Goal: Information Seeking & Learning: Learn about a topic

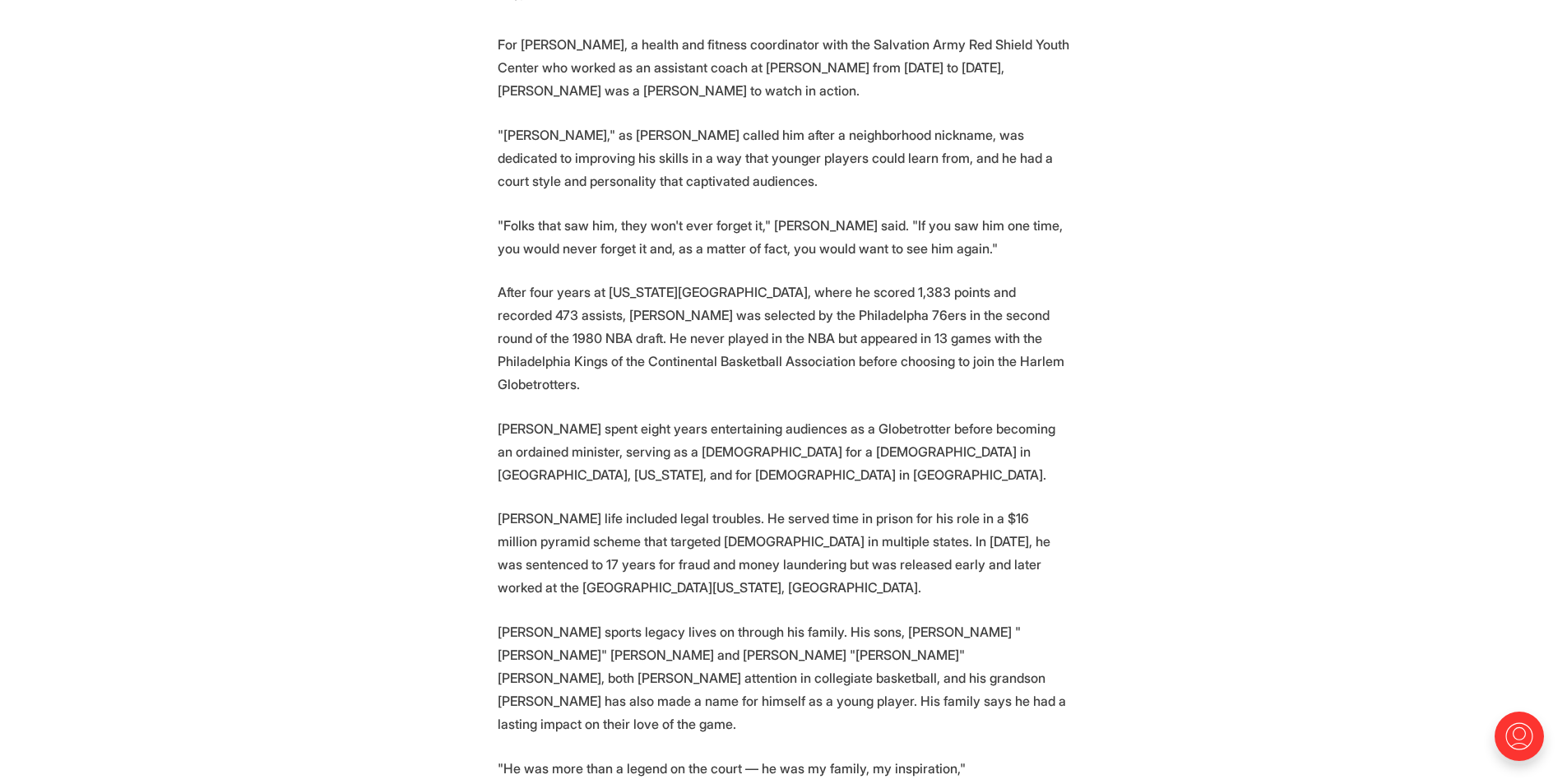
scroll to position [1480, 0]
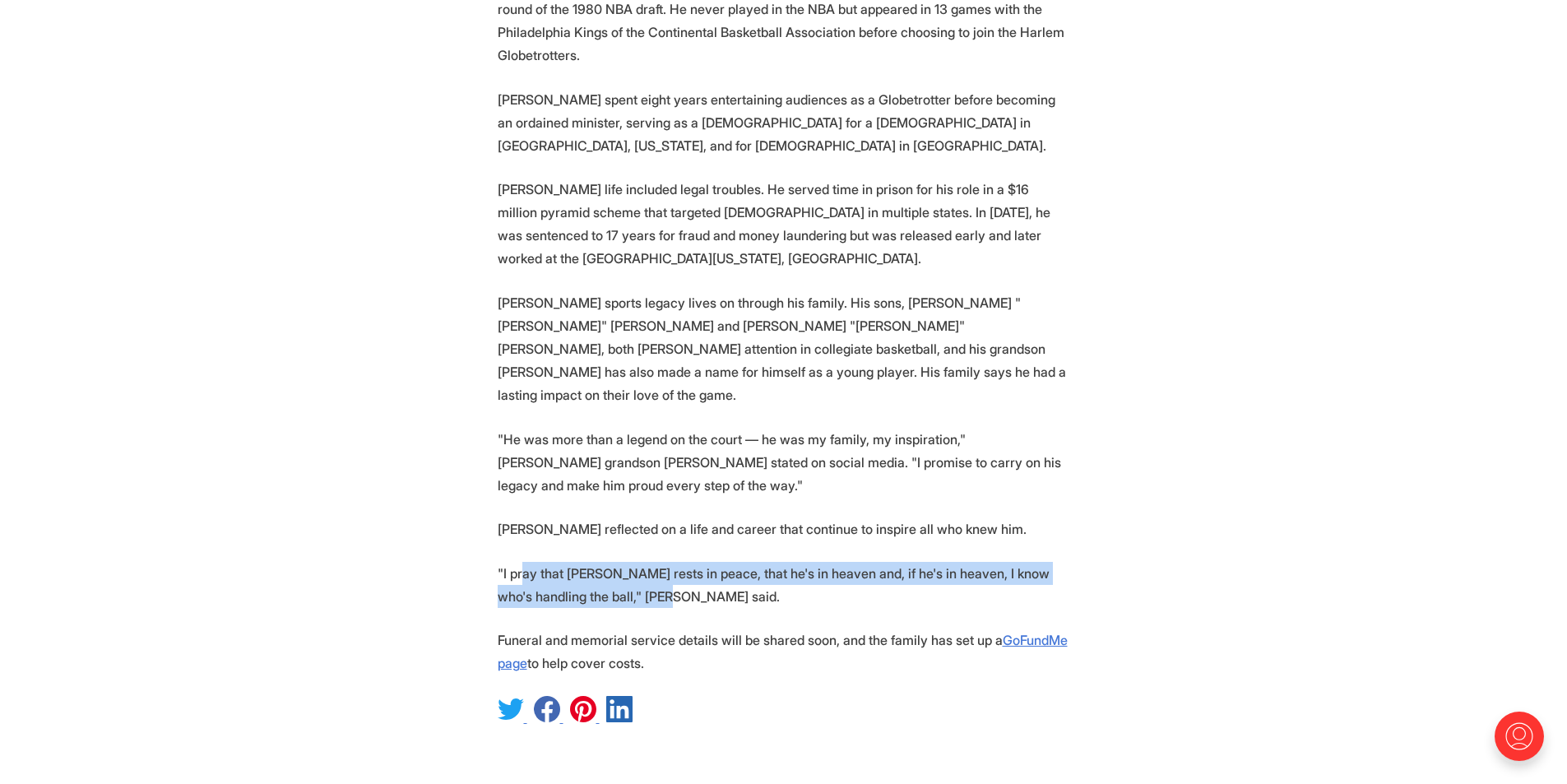
drag, startPoint x: 520, startPoint y: 441, endPoint x: 622, endPoint y: 482, distance: 109.9
click at [622, 482] on section "By [PERSON_NAME] / Richmond Free Press For nearly two decades, [PERSON_NAME] "T…" at bounding box center [784, 10] width 1567 height 1432
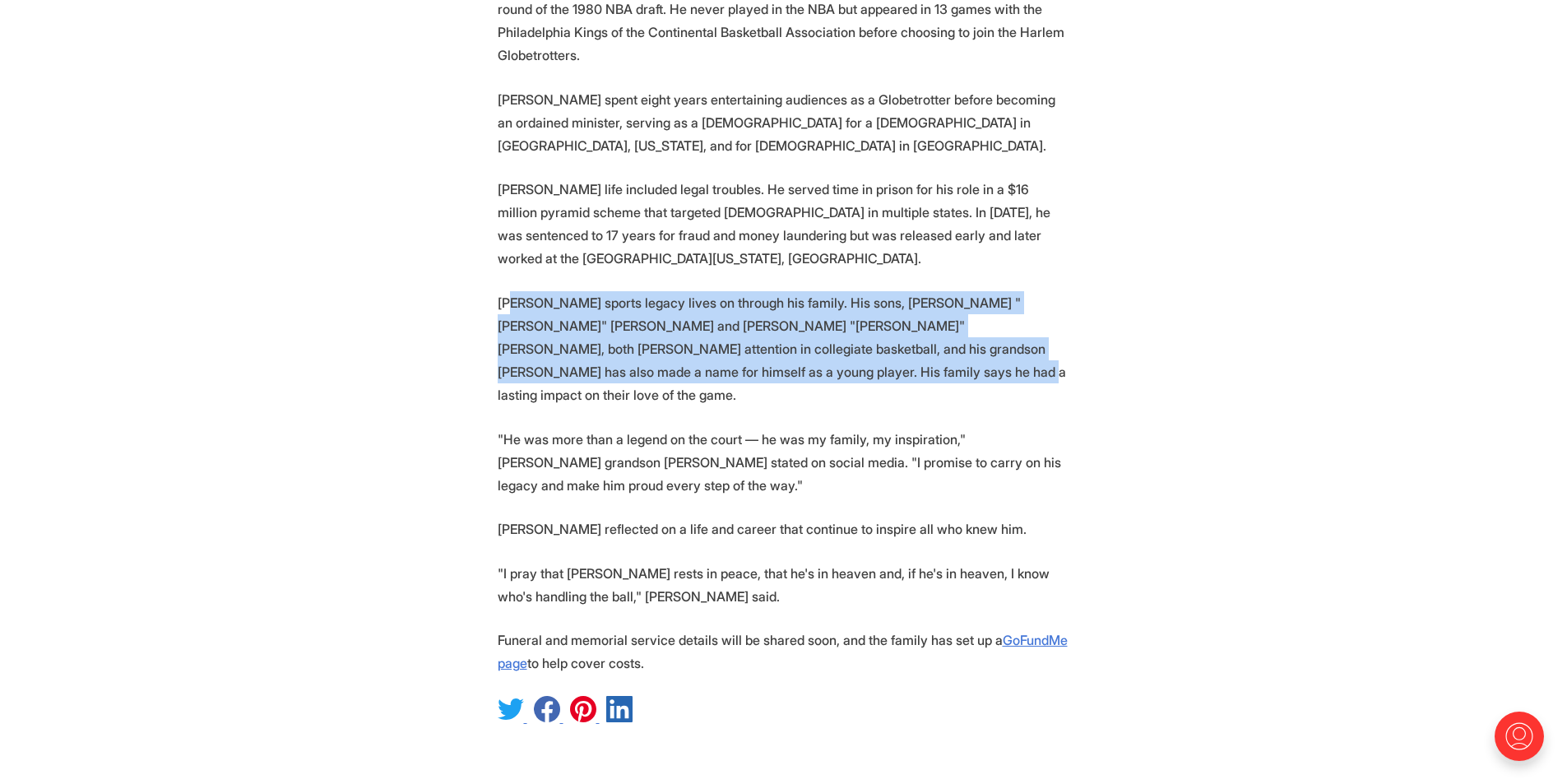
drag, startPoint x: 513, startPoint y: 194, endPoint x: 734, endPoint y: 269, distance: 233.4
click at [734, 291] on p "[PERSON_NAME] sports legacy lives on through his family. His sons, [PERSON_NAME…" at bounding box center [784, 348] width 573 height 115
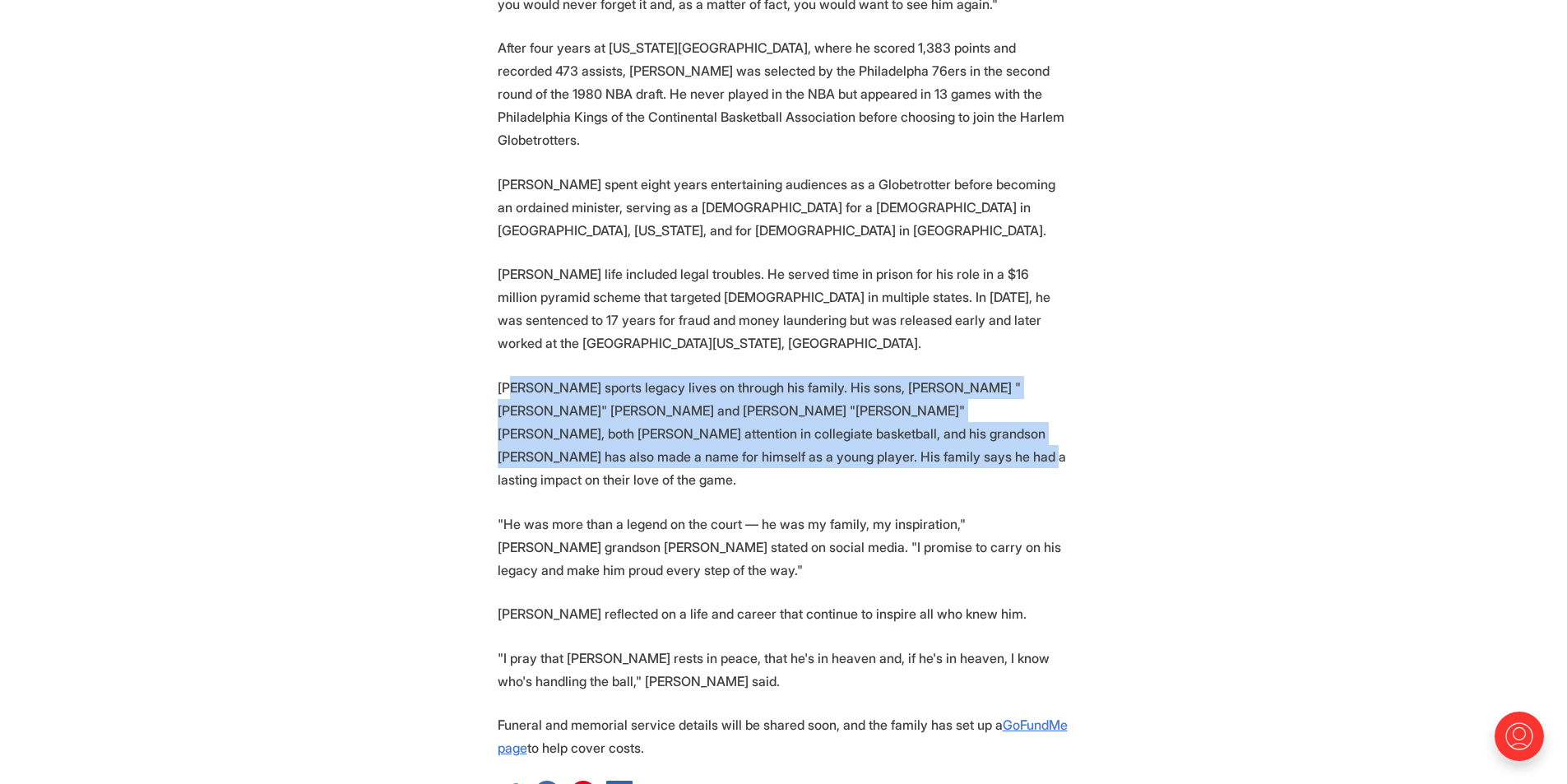
scroll to position [1315, 0]
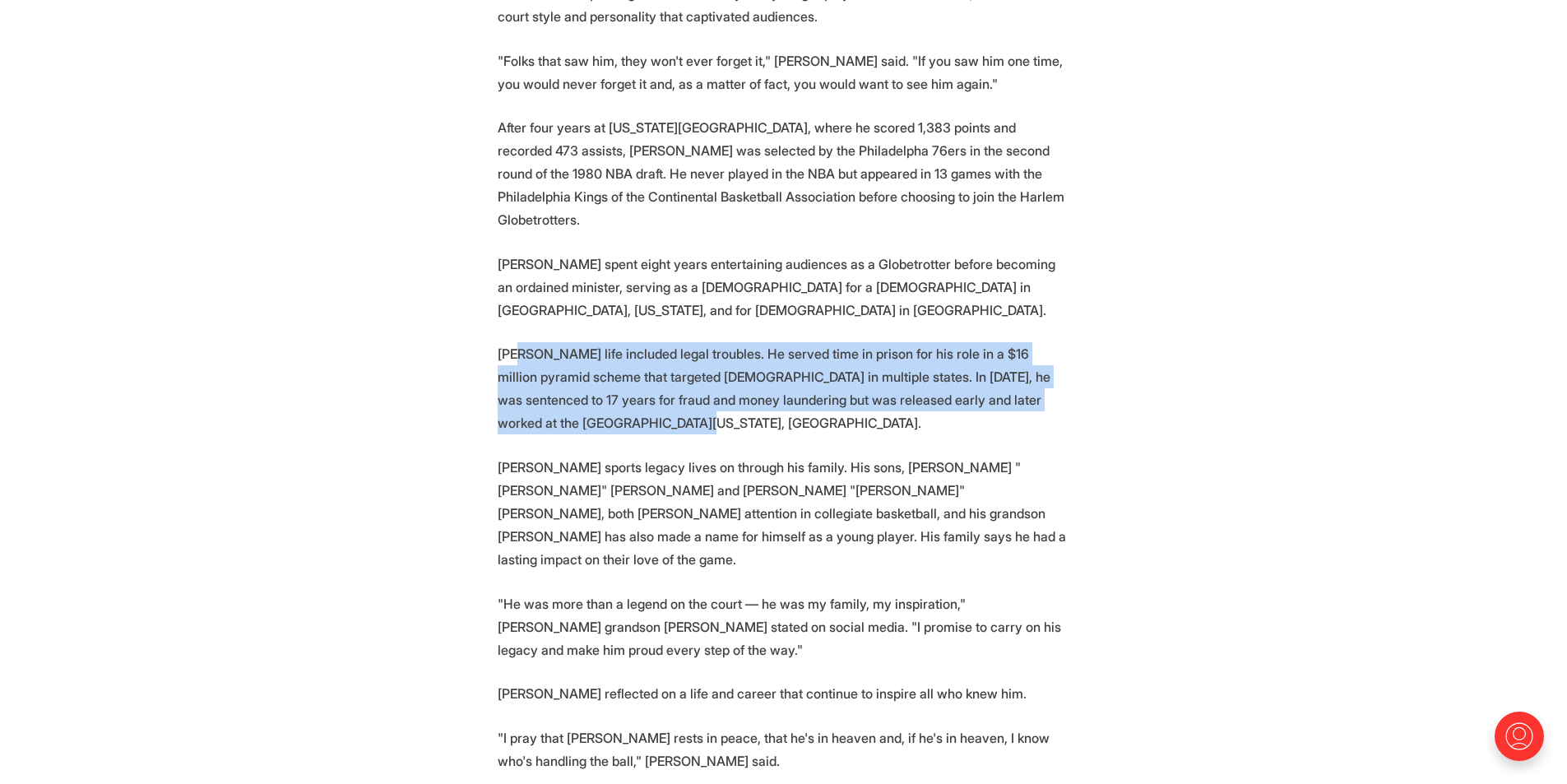
drag, startPoint x: 521, startPoint y: 256, endPoint x: 958, endPoint y: 325, distance: 442.4
click at [958, 342] on p "[PERSON_NAME] life included legal troubles. He served time in prison for his ro…" at bounding box center [784, 388] width 573 height 92
click at [688, 342] on p "[PERSON_NAME] life included legal troubles. He served time in prison for his ro…" at bounding box center [784, 388] width 573 height 92
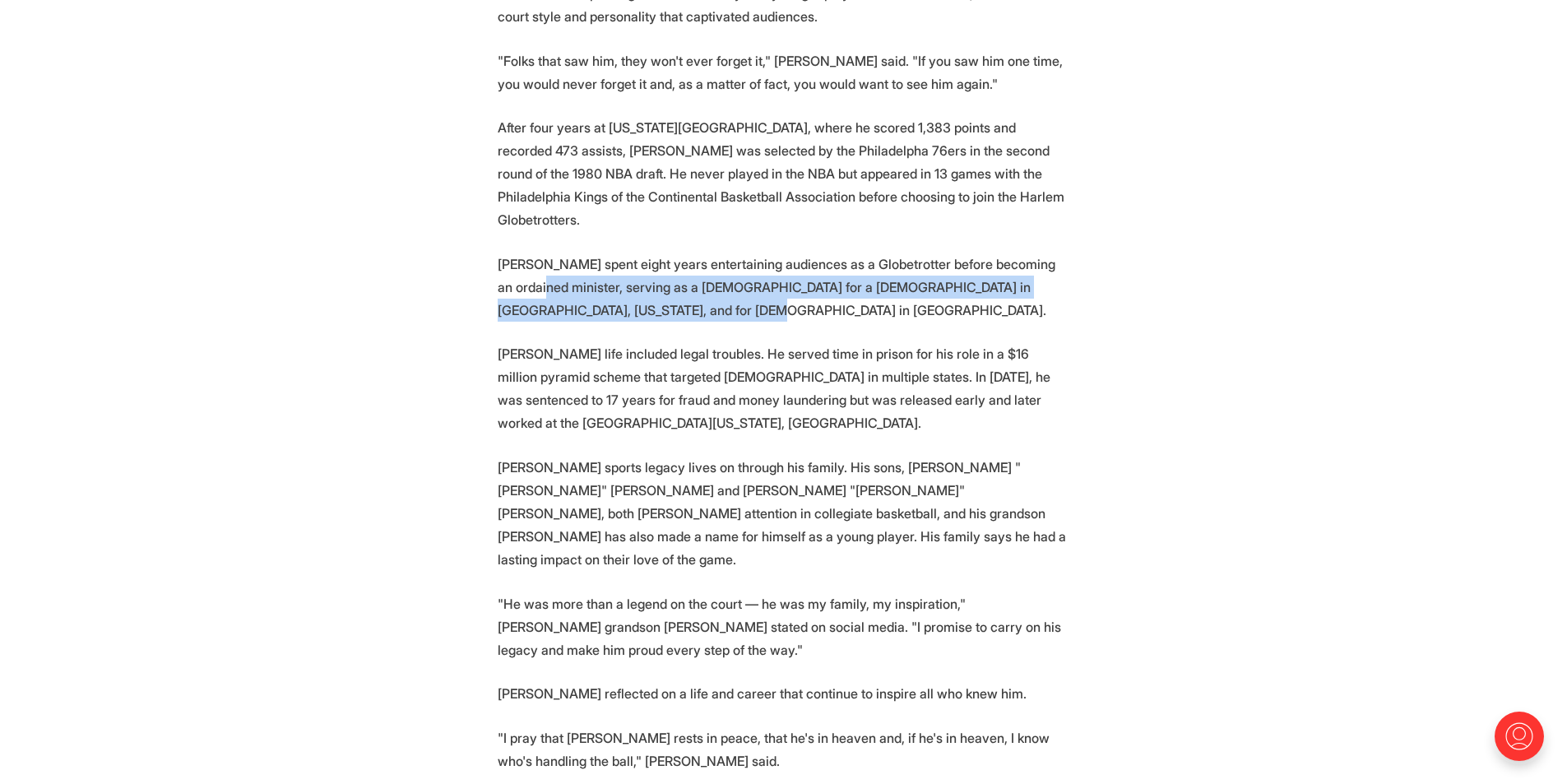
drag, startPoint x: 515, startPoint y: 176, endPoint x: 635, endPoint y: 210, distance: 124.7
click at [635, 253] on p "[PERSON_NAME] spent eight years entertaining audiences as a Globetrotter before…" at bounding box center [784, 287] width 573 height 69
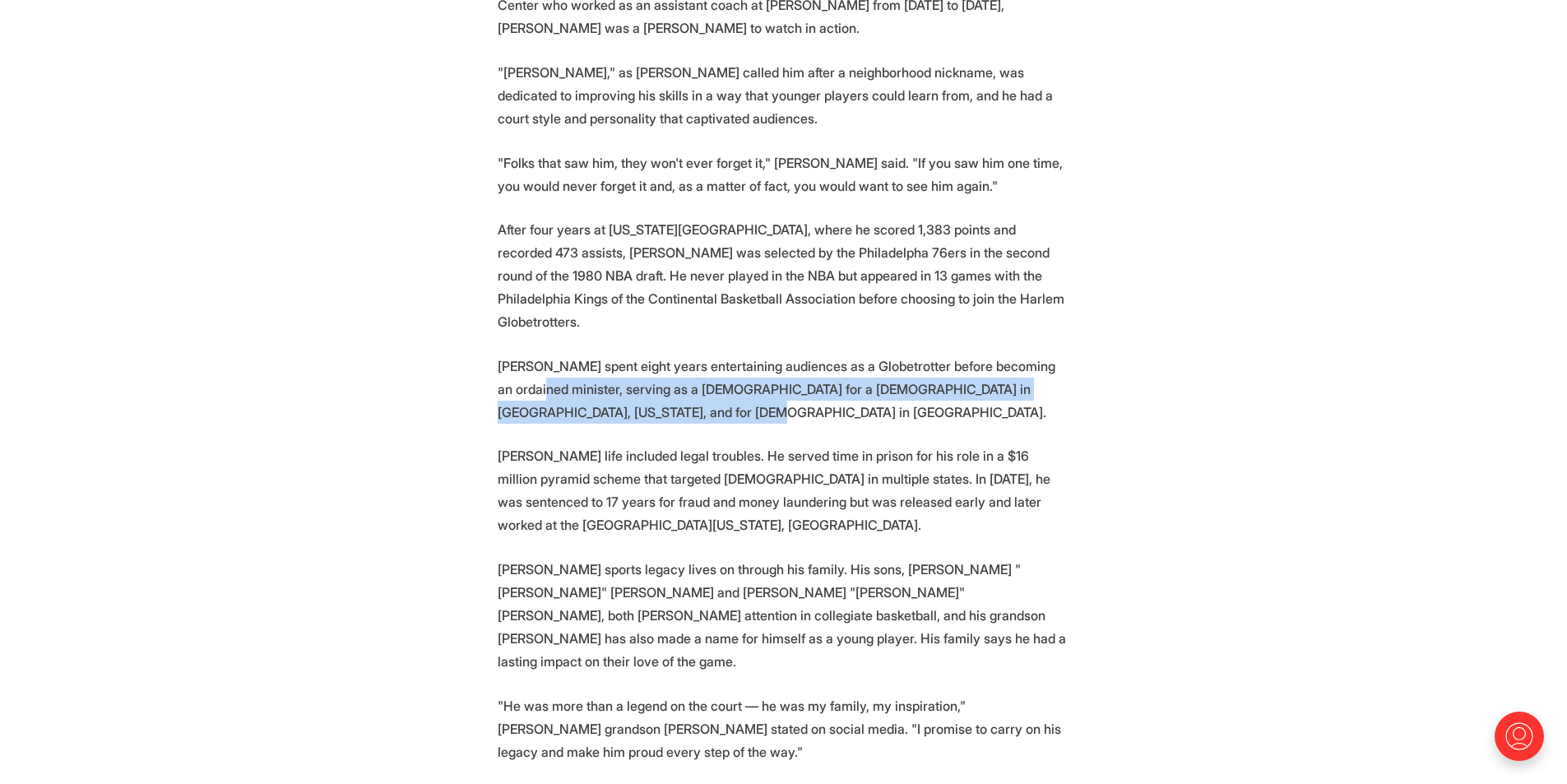
scroll to position [1562, 0]
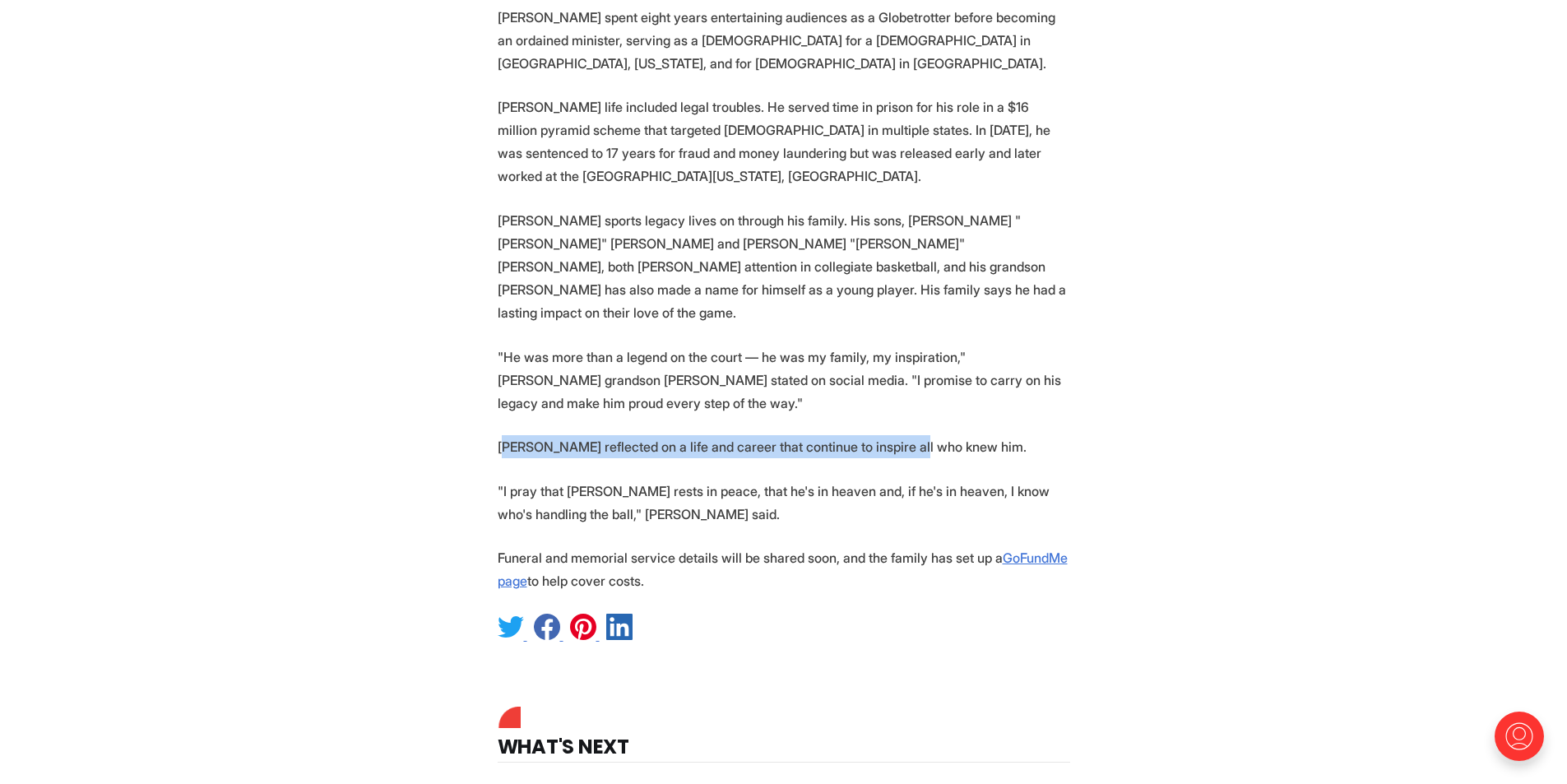
drag, startPoint x: 505, startPoint y: 324, endPoint x: 894, endPoint y: 325, distance: 389.0
click at [894, 435] on p "[PERSON_NAME] reflected on a life and career that continue to inspire all who k…" at bounding box center [784, 446] width 573 height 23
